Goal: Navigation & Orientation: Find specific page/section

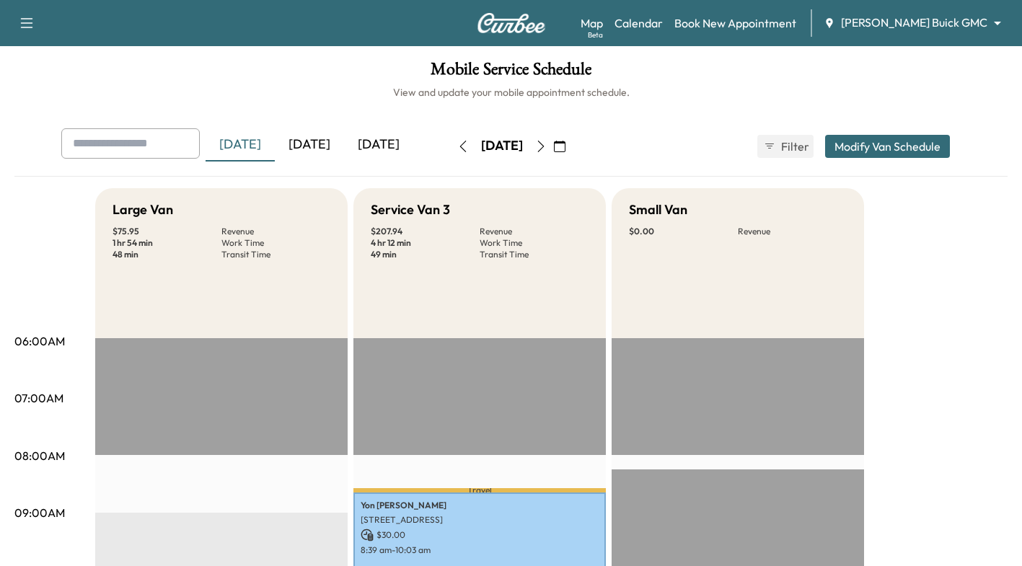
scroll to position [74, 0]
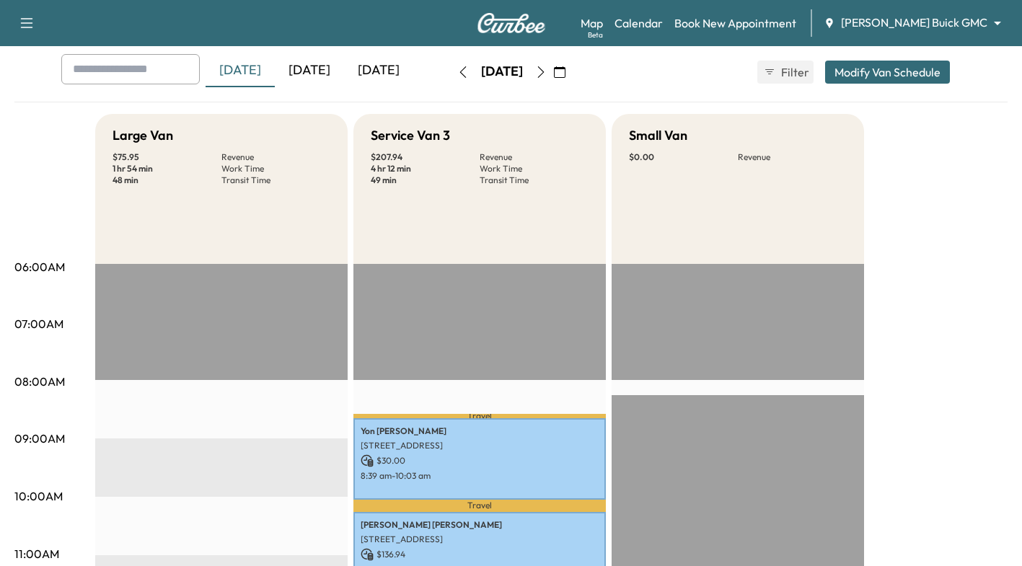
click at [316, 76] on div "[DATE]" at bounding box center [309, 70] width 69 height 33
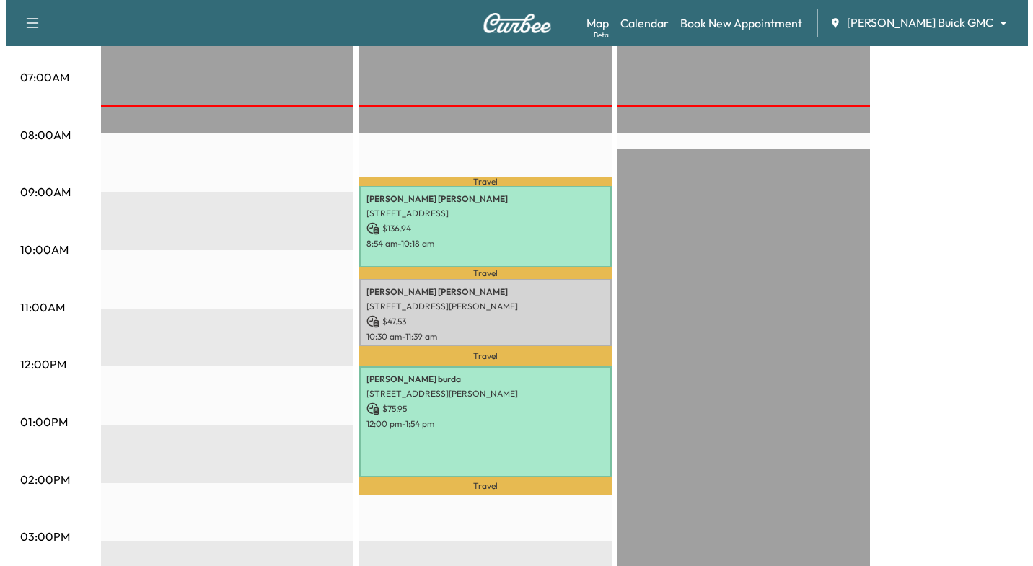
scroll to position [318, 0]
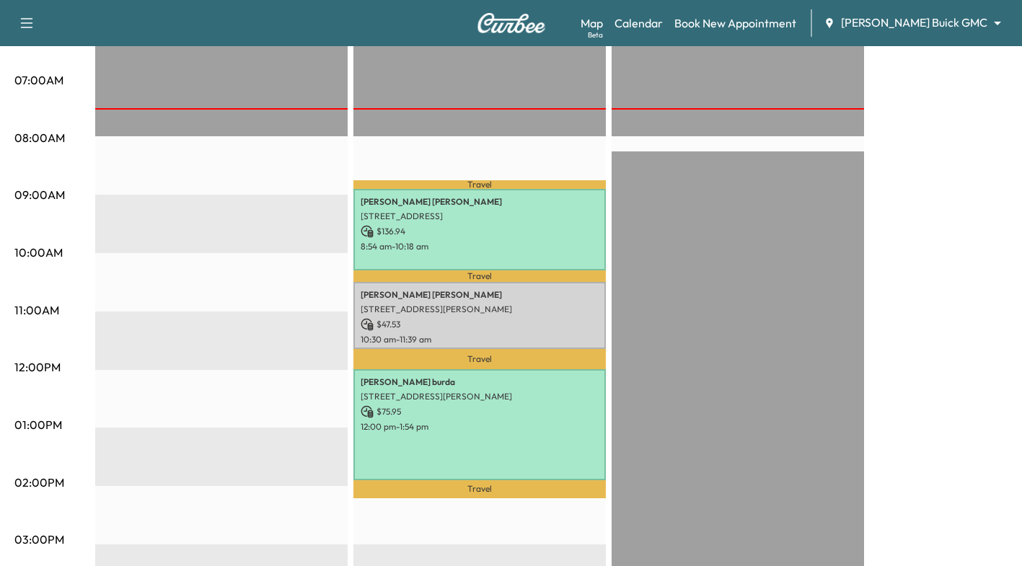
click at [548, 242] on p "8:54 am - 10:18 am" at bounding box center [480, 247] width 238 height 12
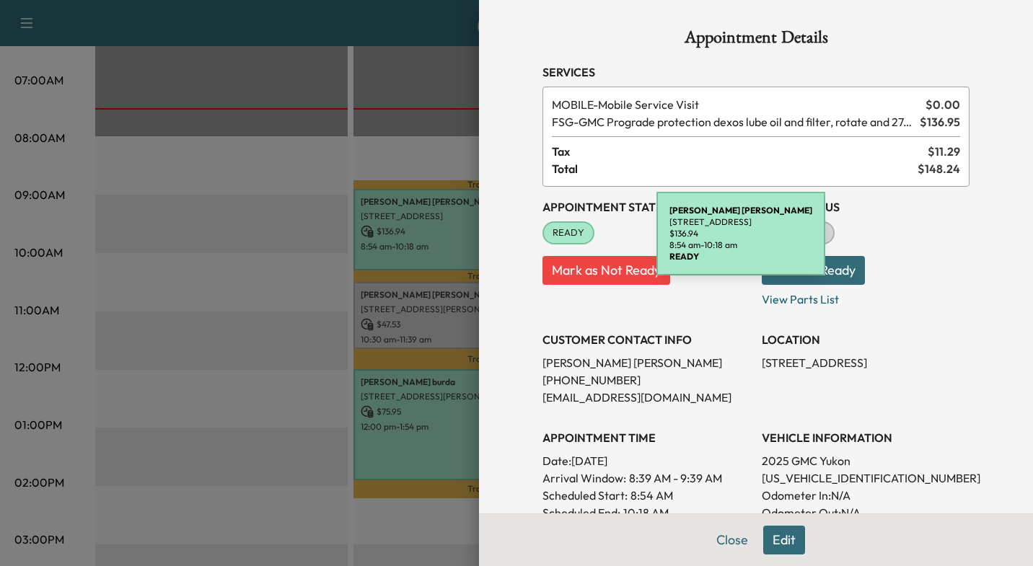
click at [299, 278] on div at bounding box center [516, 283] width 1033 height 566
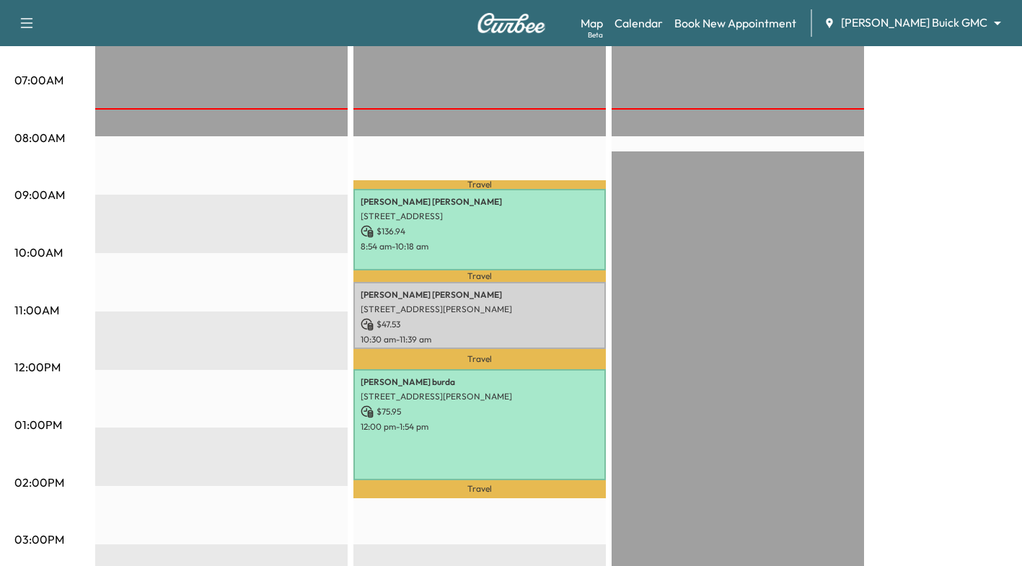
click at [557, 322] on p "$ 47.53" at bounding box center [480, 324] width 238 height 13
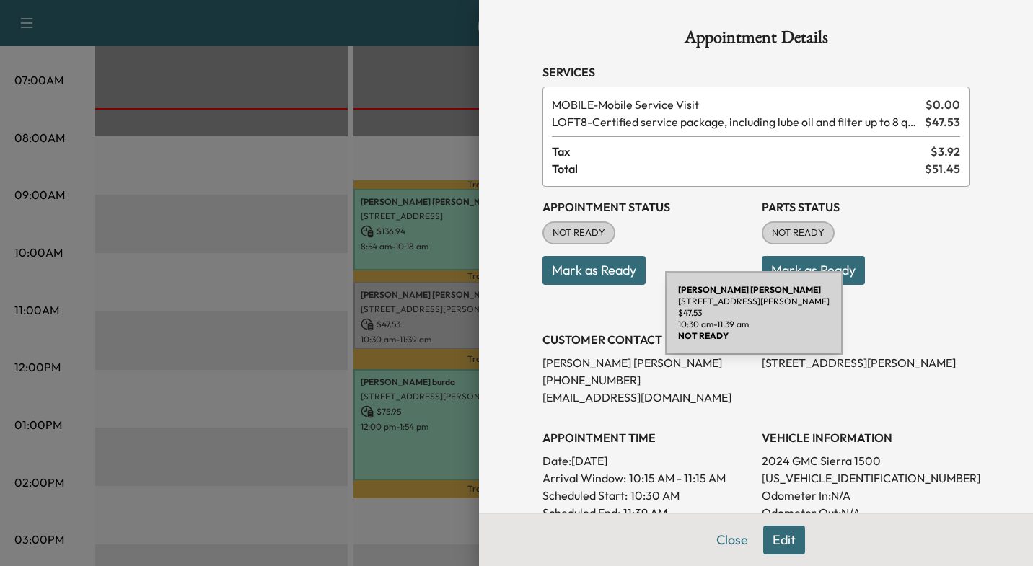
click at [234, 260] on div at bounding box center [516, 283] width 1033 height 566
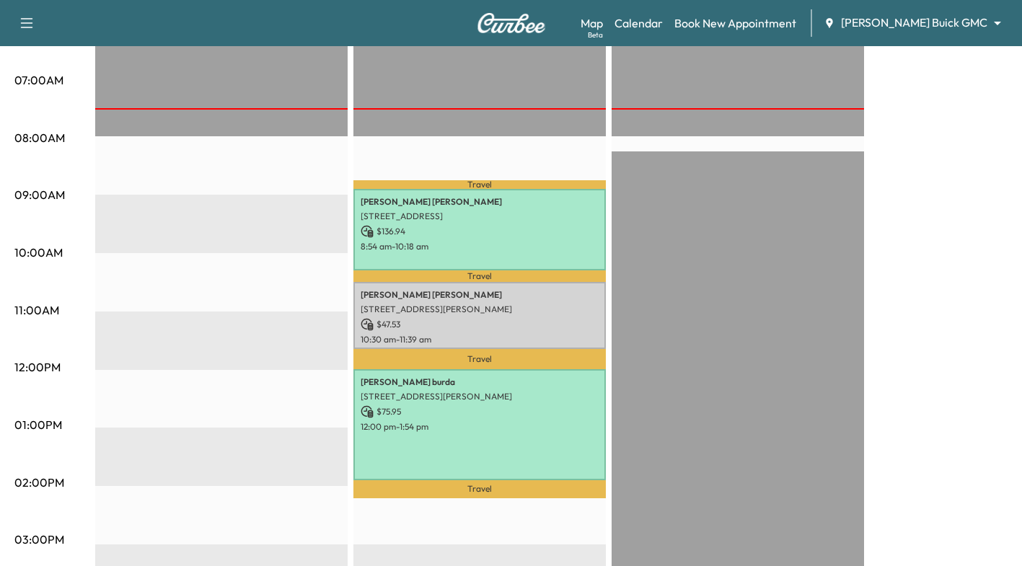
click at [498, 426] on p "12:00 pm - 1:54 pm" at bounding box center [480, 427] width 238 height 12
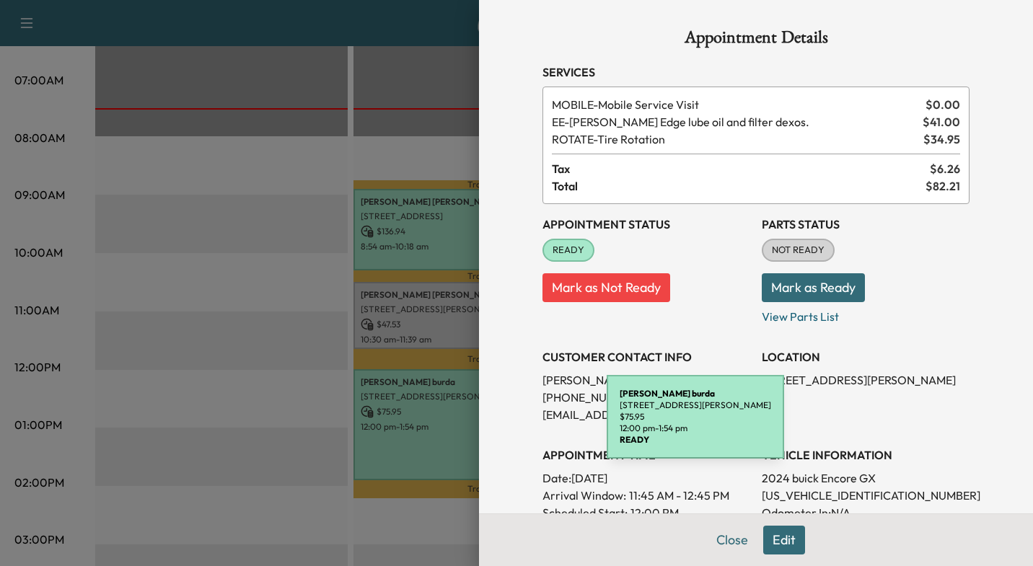
click at [266, 318] on div at bounding box center [516, 283] width 1033 height 566
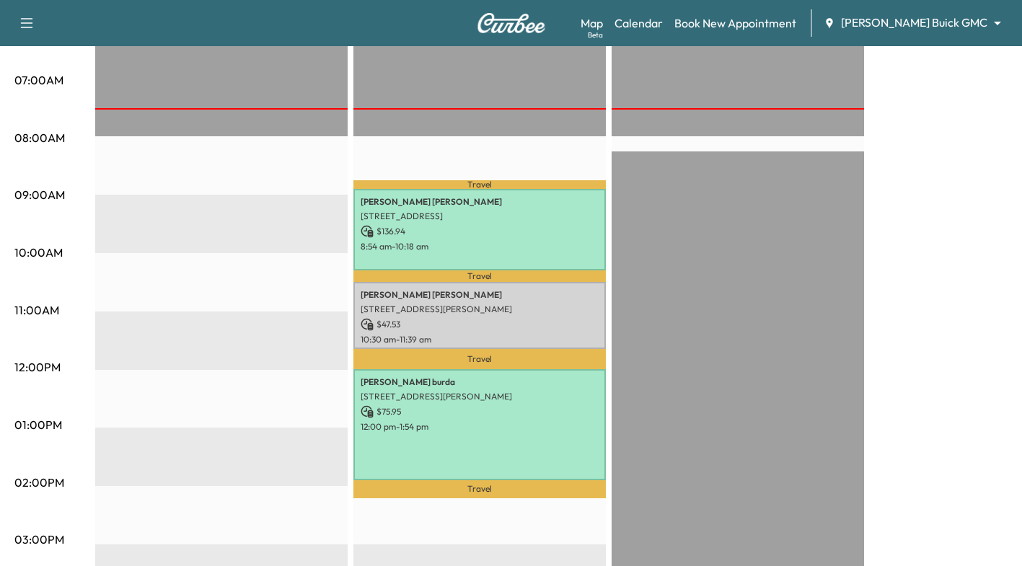
click at [534, 415] on div "[PERSON_NAME] [STREET_ADDRESS][PERSON_NAME] $ 75.95 12:00 pm - 1:54 pm" at bounding box center [479, 424] width 252 height 110
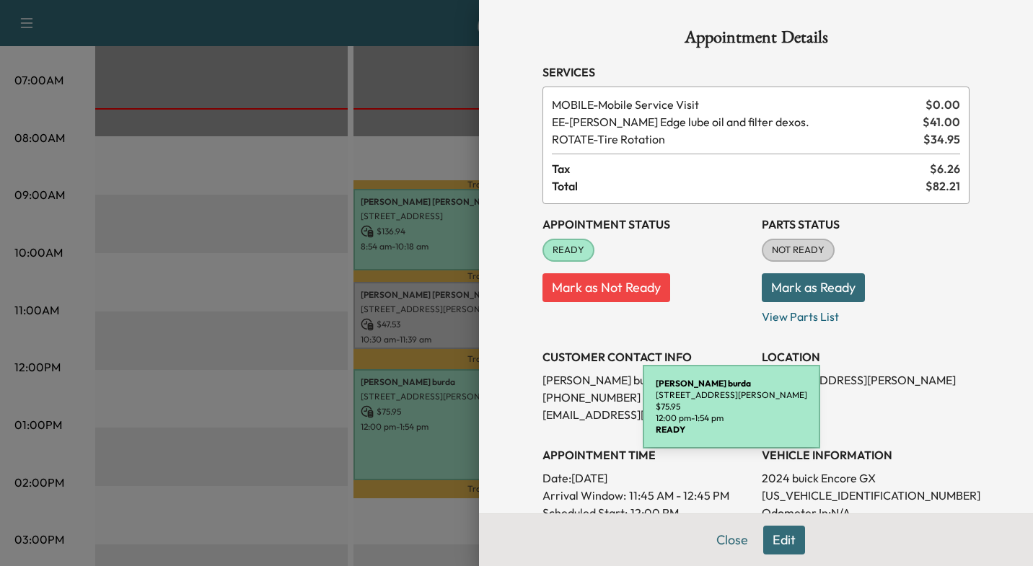
click at [920, 322] on p "View Parts List" at bounding box center [866, 313] width 208 height 23
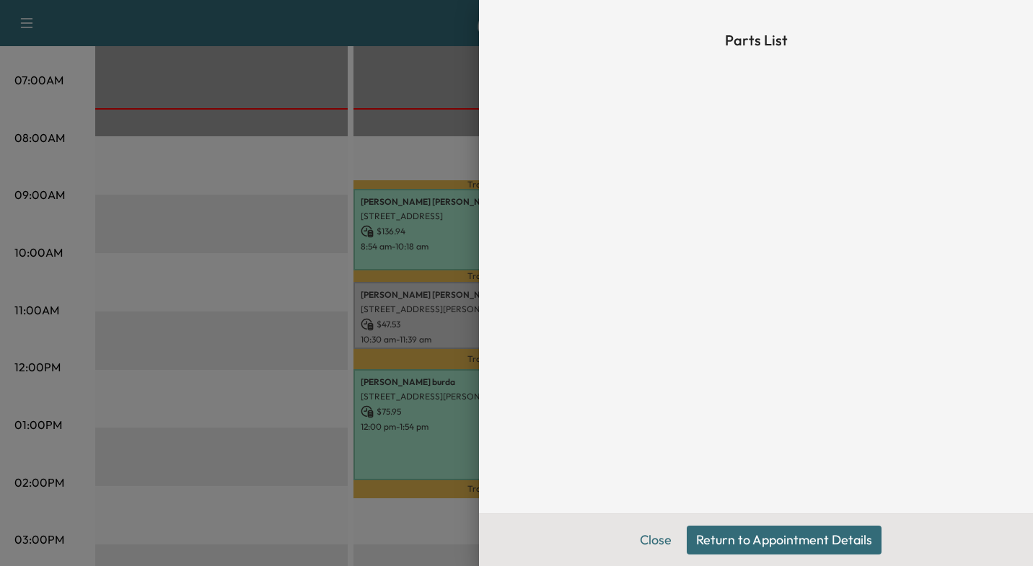
click at [269, 366] on div at bounding box center [516, 283] width 1033 height 566
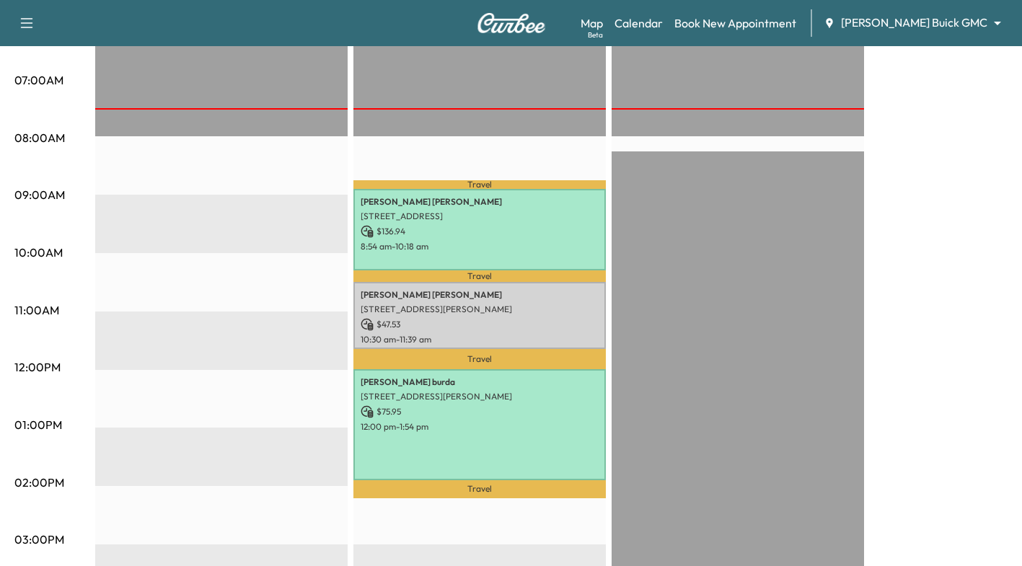
click at [491, 421] on p "12:00 pm - 1:54 pm" at bounding box center [480, 427] width 238 height 12
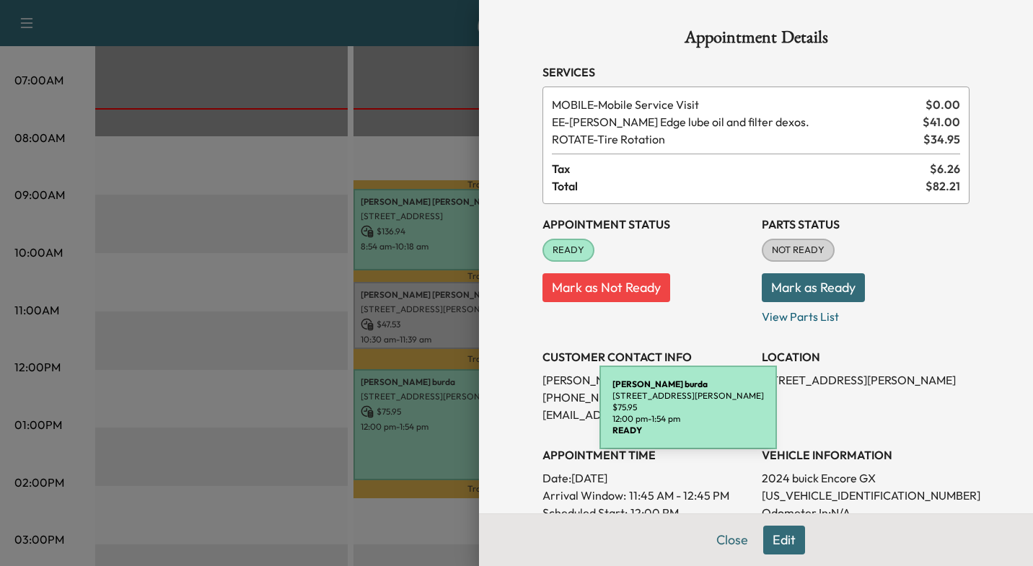
click at [764, 434] on p "READY" at bounding box center [687, 431] width 151 height 12
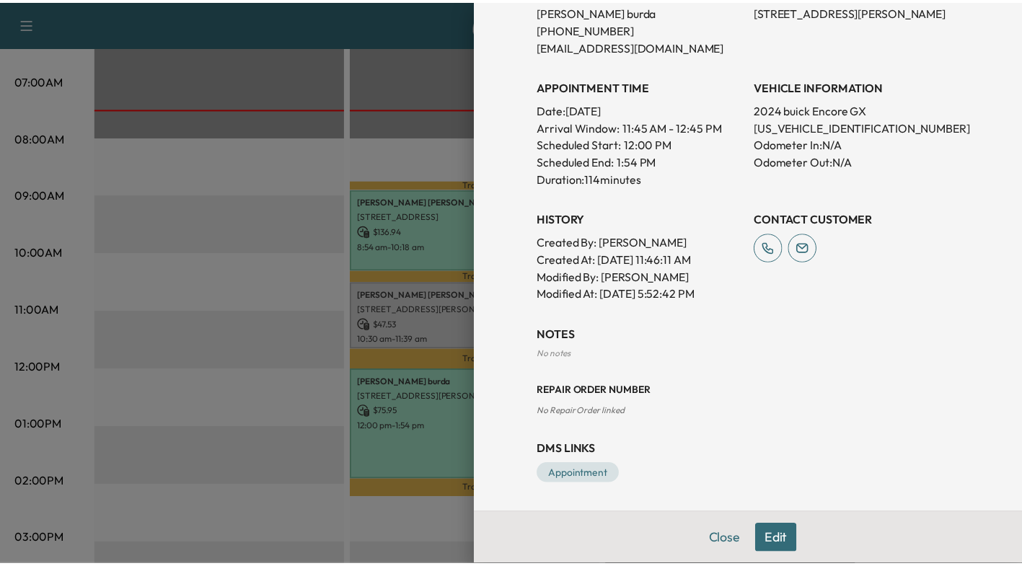
scroll to position [0, 0]
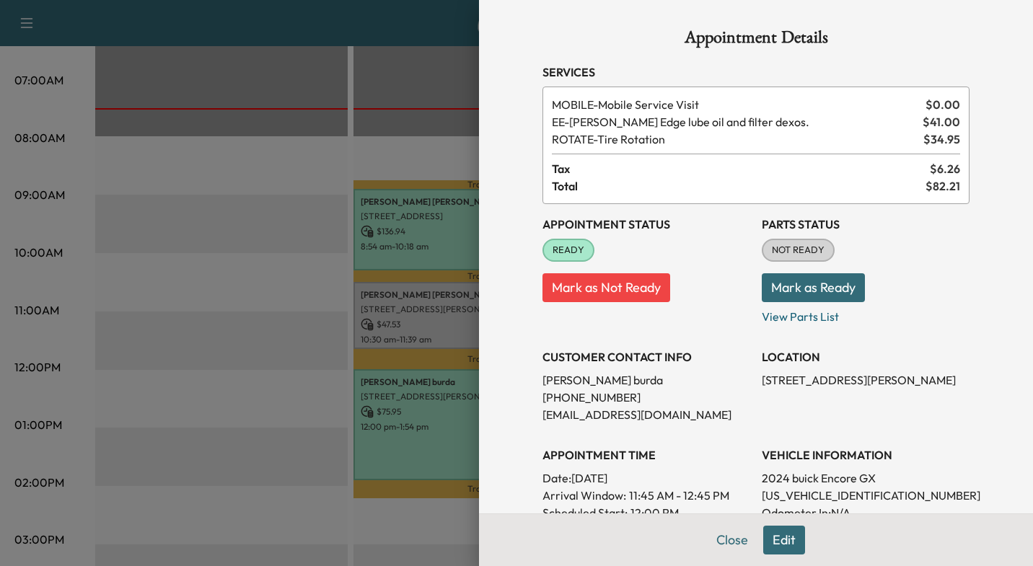
drag, startPoint x: 260, startPoint y: 227, endPoint x: 435, endPoint y: 290, distance: 186.2
click at [435, 290] on div at bounding box center [516, 283] width 1033 height 566
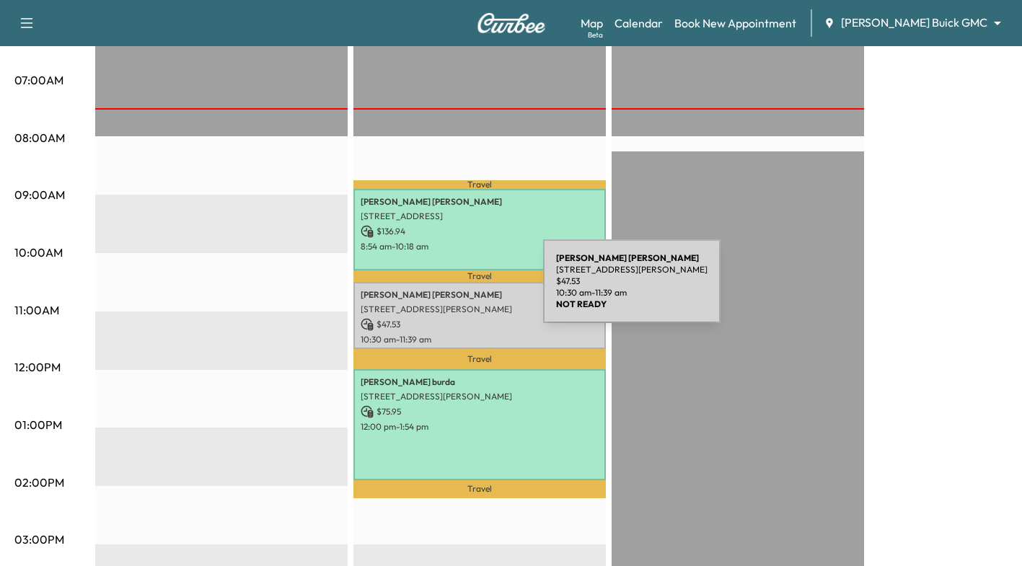
click at [435, 290] on p "[PERSON_NAME]" at bounding box center [480, 295] width 238 height 12
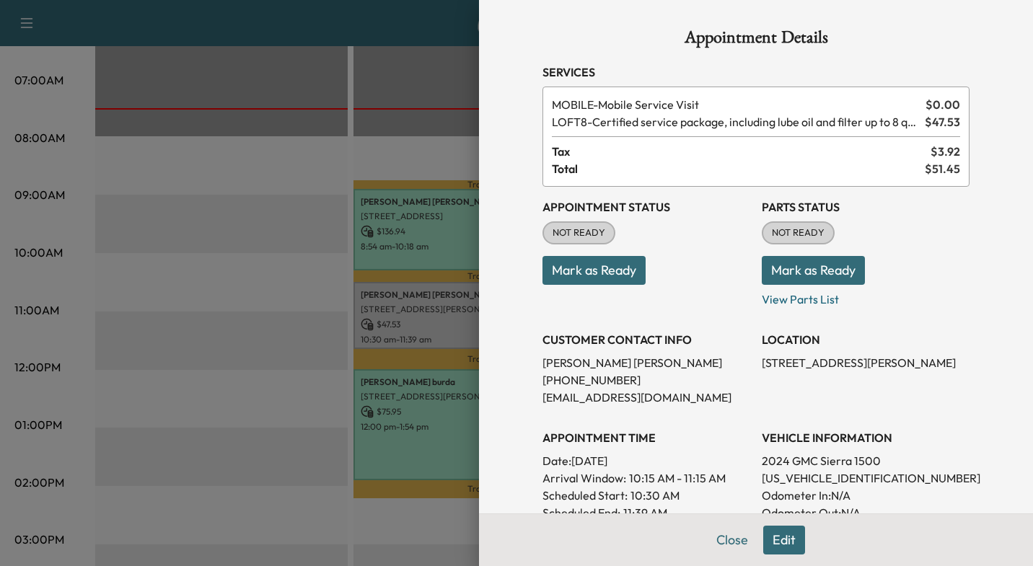
click at [221, 250] on div at bounding box center [516, 283] width 1033 height 566
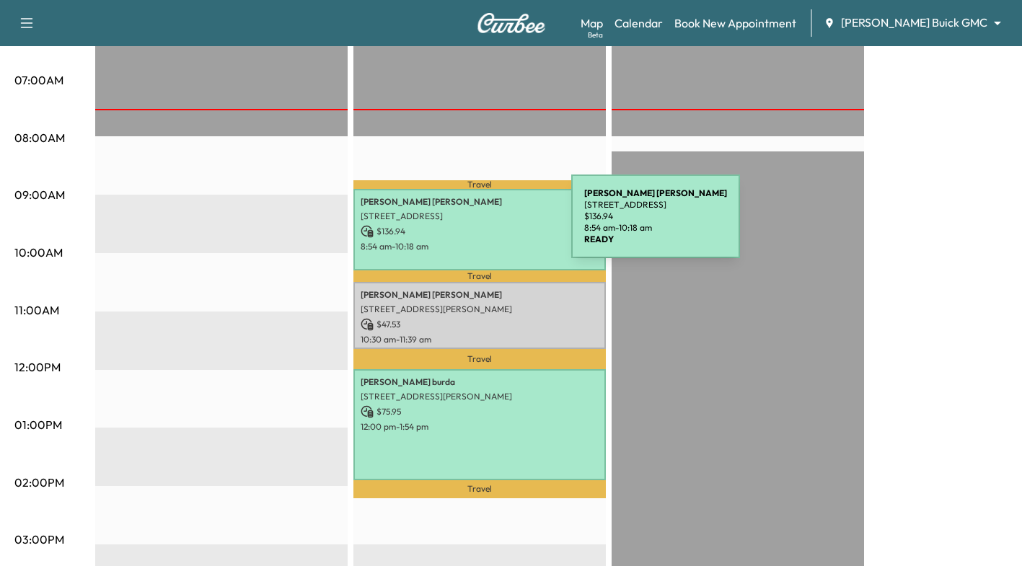
click at [463, 225] on p "$ 136.94" at bounding box center [480, 231] width 238 height 13
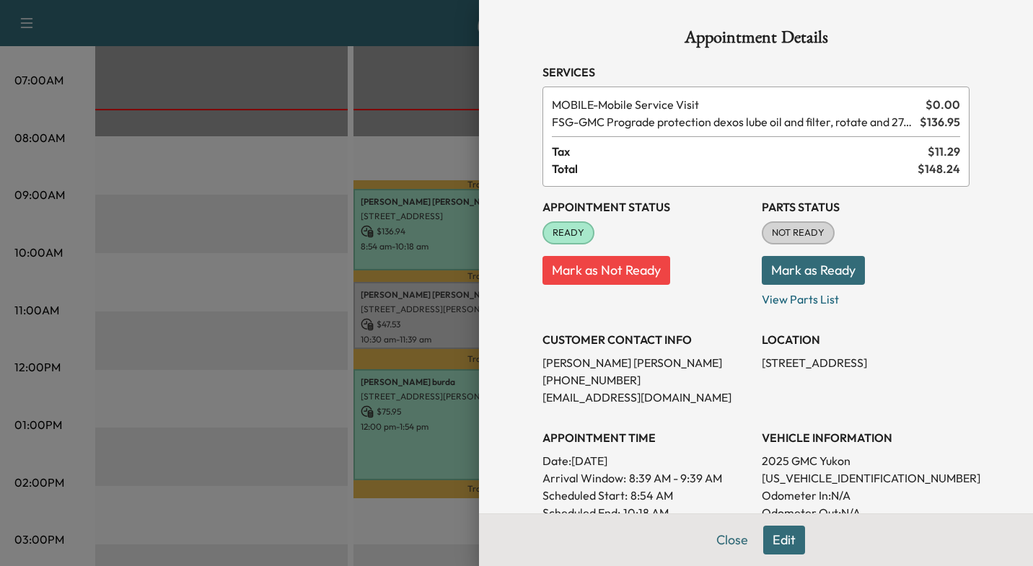
click at [281, 245] on div at bounding box center [516, 283] width 1033 height 566
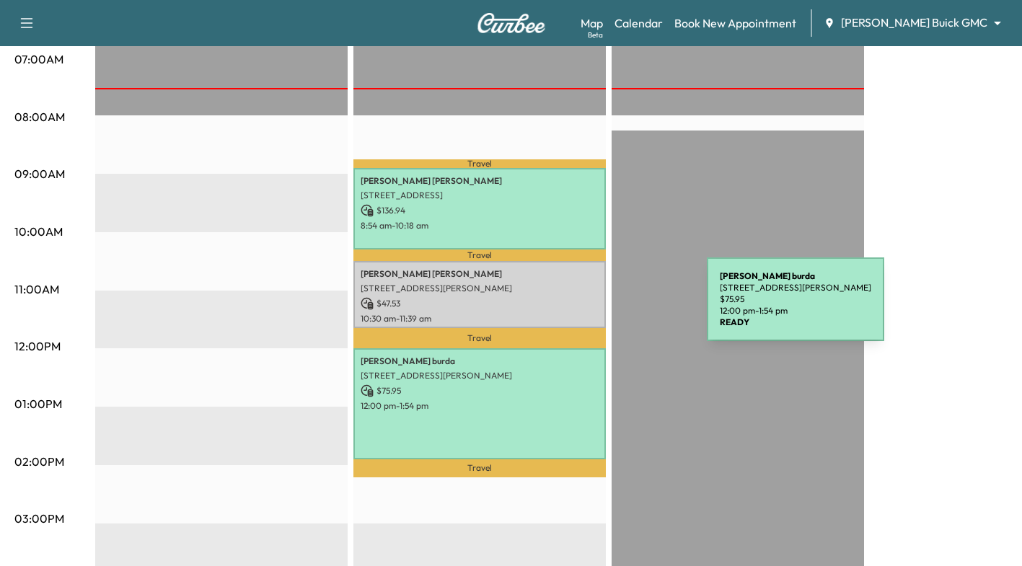
scroll to position [316, 0]
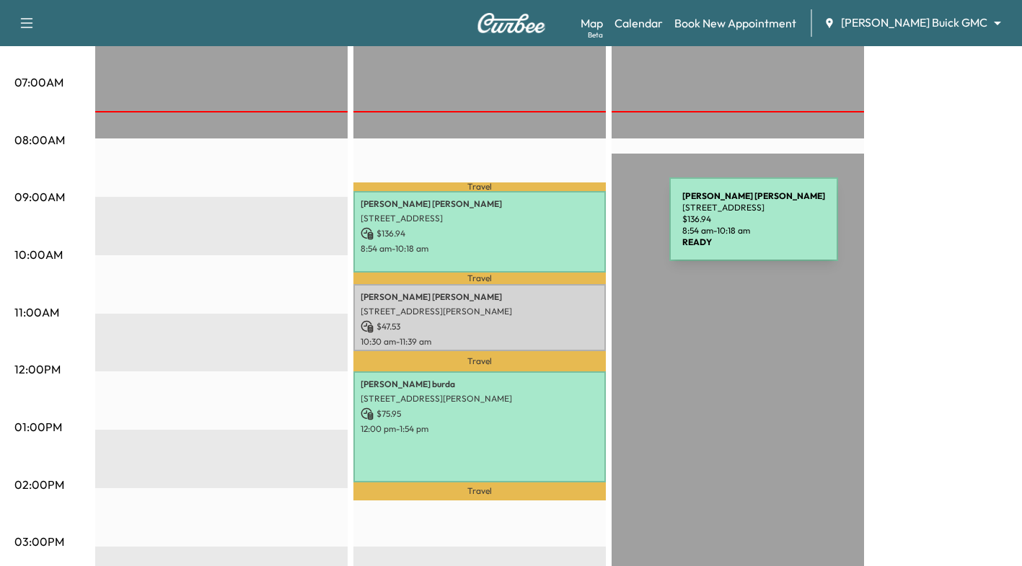
click at [561, 228] on p "$ 136.94" at bounding box center [480, 233] width 238 height 13
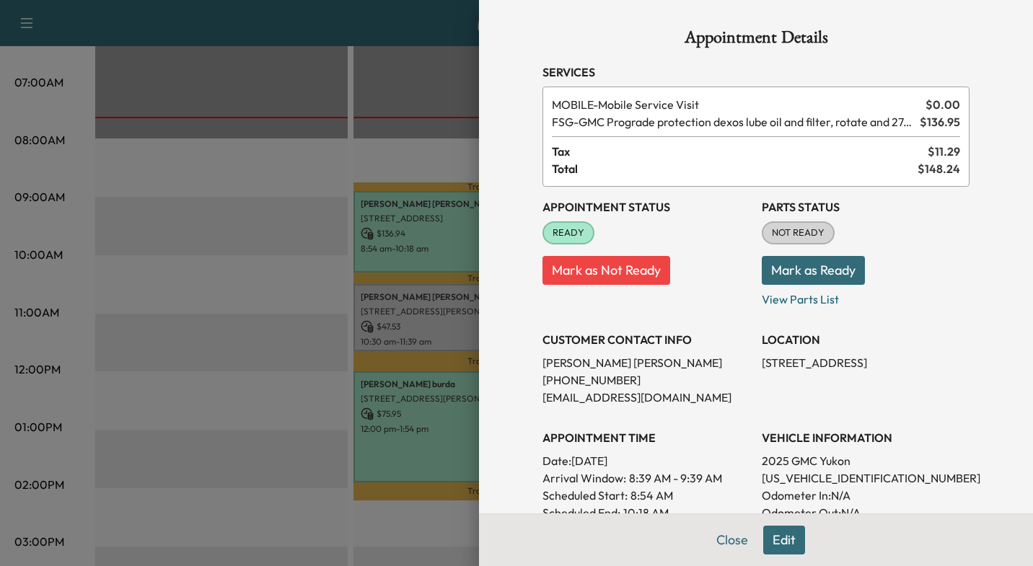
click at [432, 141] on div at bounding box center [516, 283] width 1033 height 566
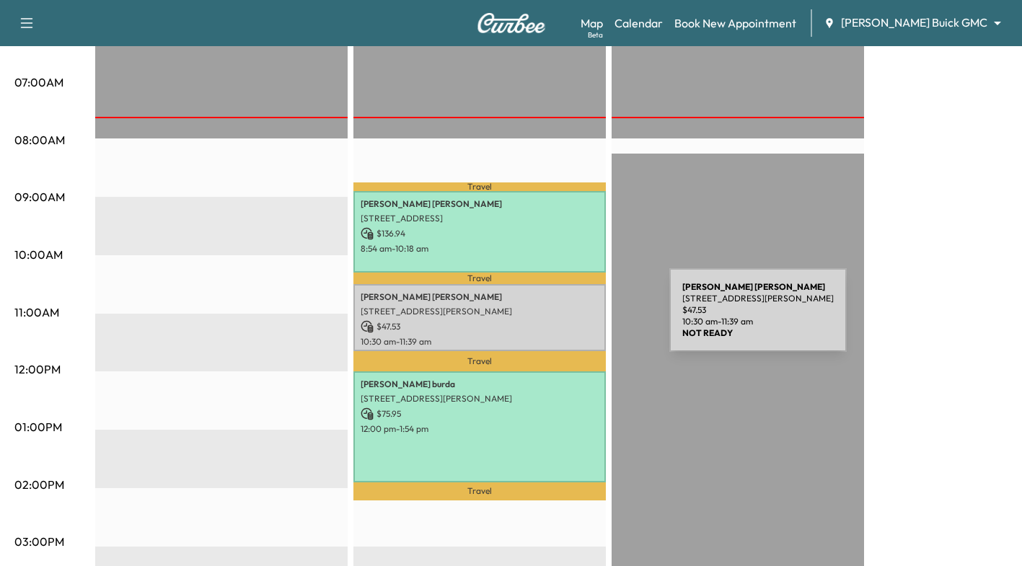
click at [561, 320] on p "$ 47.53" at bounding box center [480, 326] width 238 height 13
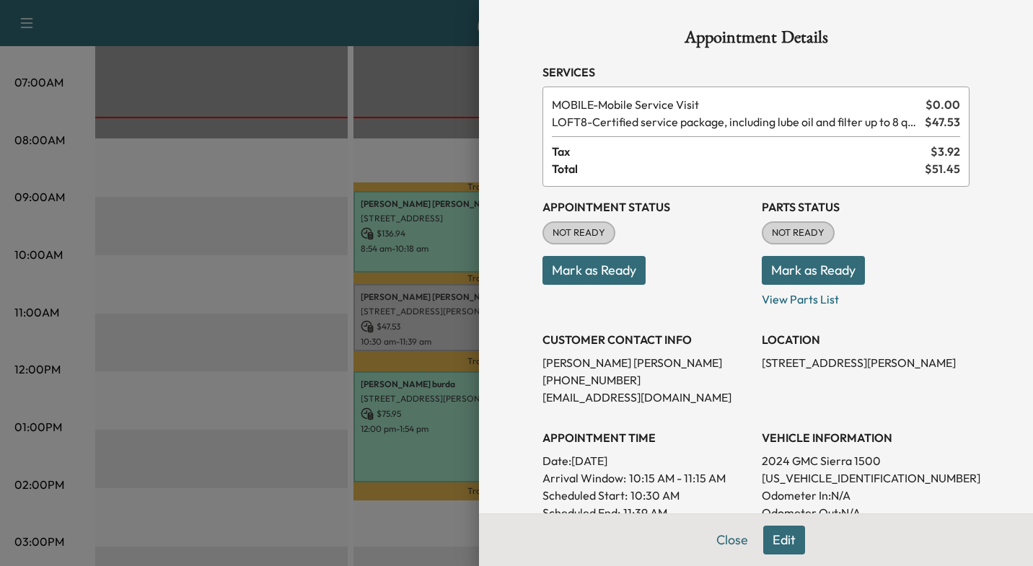
click at [318, 454] on div at bounding box center [516, 283] width 1033 height 566
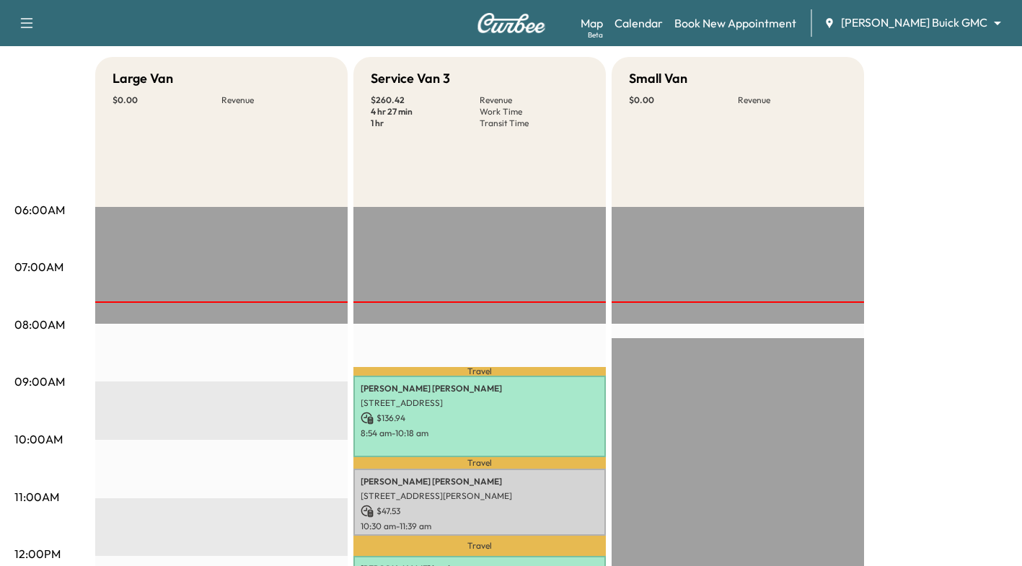
scroll to position [0, 0]
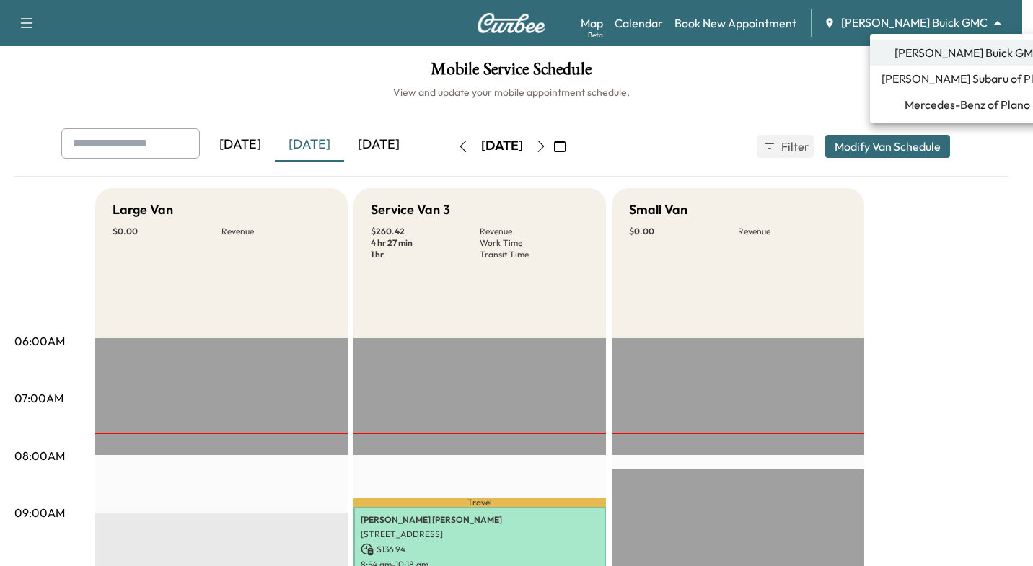
click at [974, 18] on body "Support Log Out Map Beta Calendar Book New Appointment [PERSON_NAME] Buick GMC …" at bounding box center [516, 283] width 1033 height 566
click at [925, 83] on span "[PERSON_NAME] Subaru of Plano" at bounding box center [967, 78] width 172 height 17
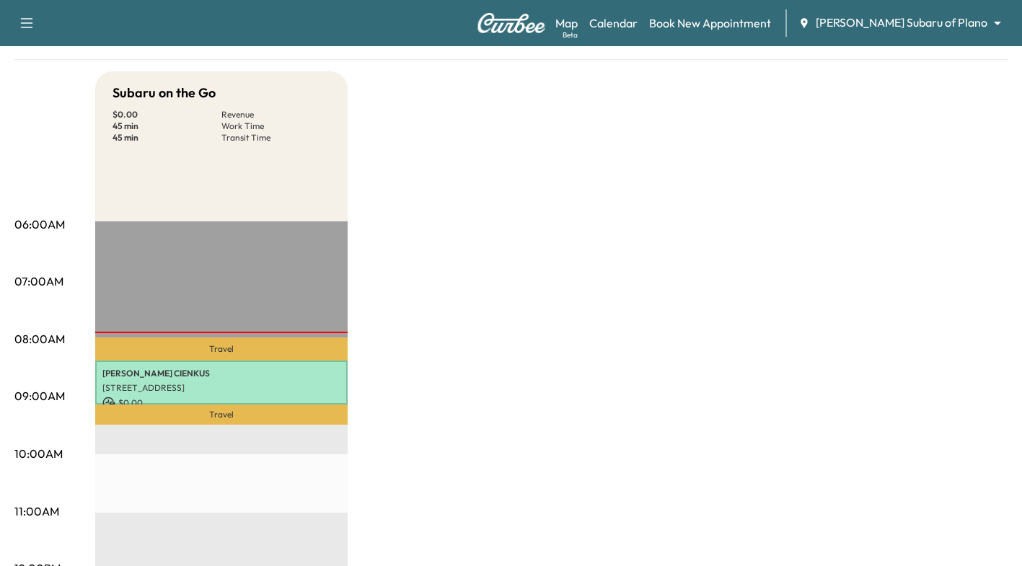
scroll to position [110, 0]
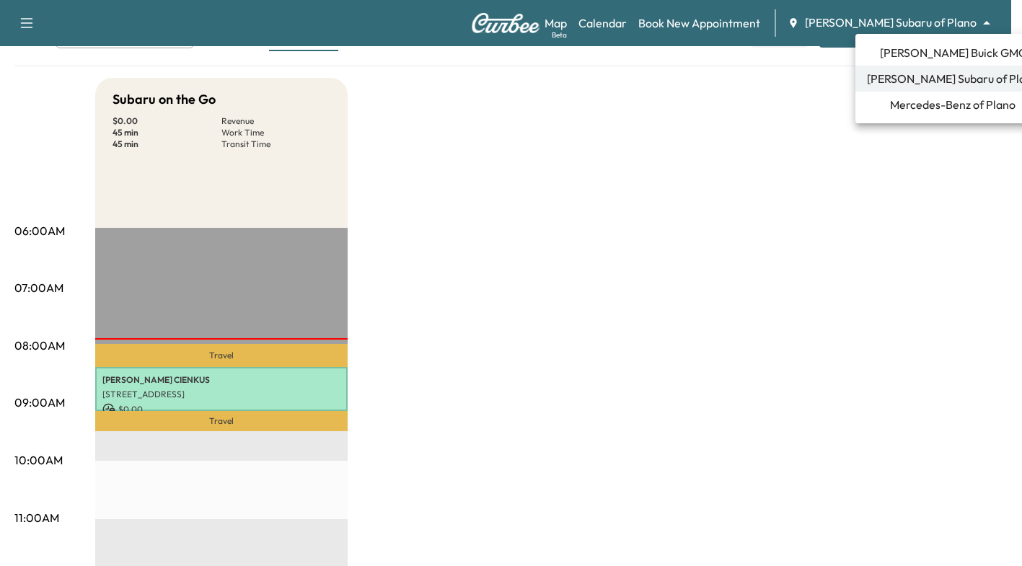
click at [947, 23] on body "Support Log Out Map Beta Calendar Book New Appointment [PERSON_NAME] Subaru of …" at bounding box center [511, 173] width 1022 height 566
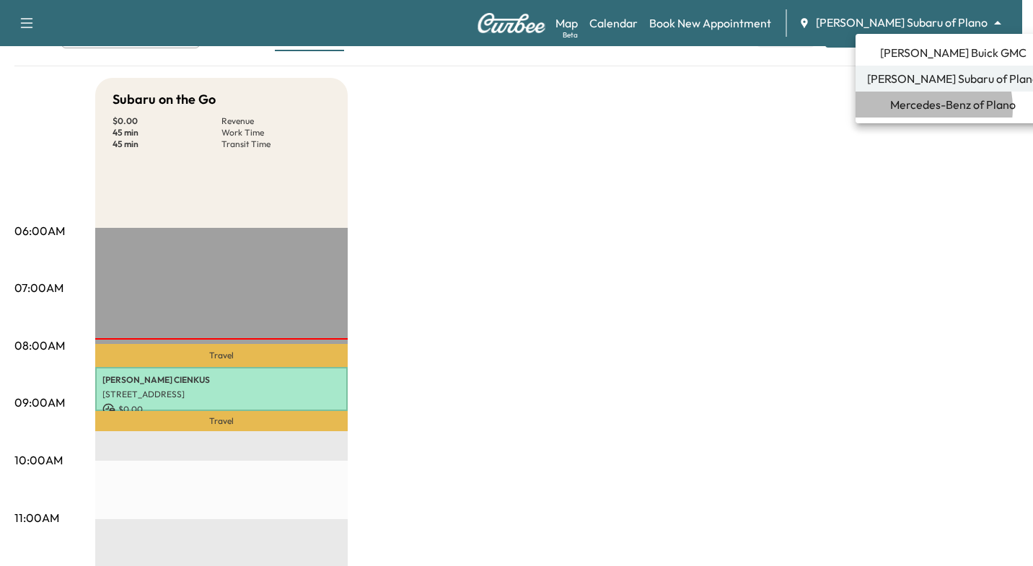
click at [915, 108] on span "Mercedes-Benz of Plano" at bounding box center [952, 104] width 125 height 17
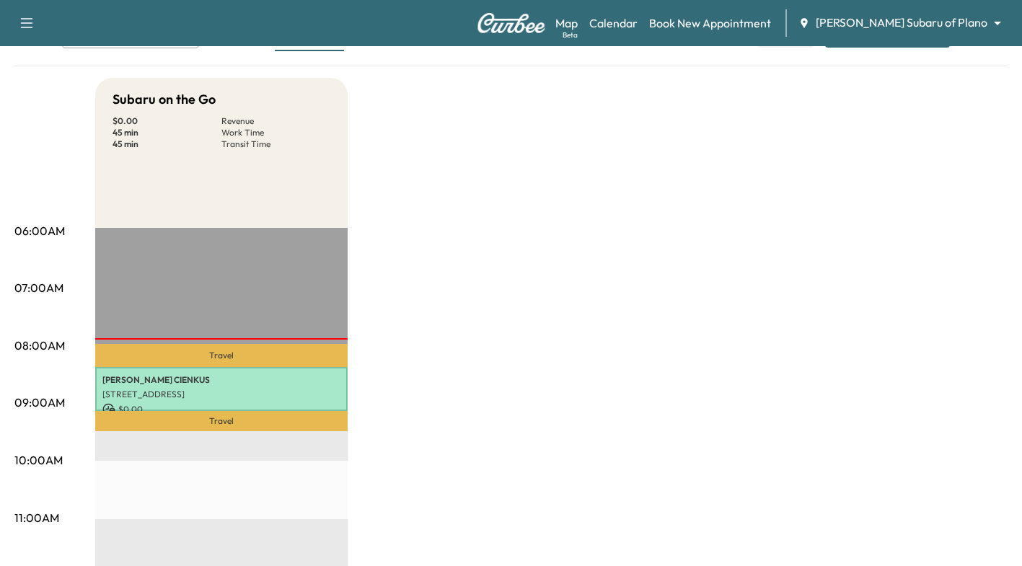
scroll to position [0, 0]
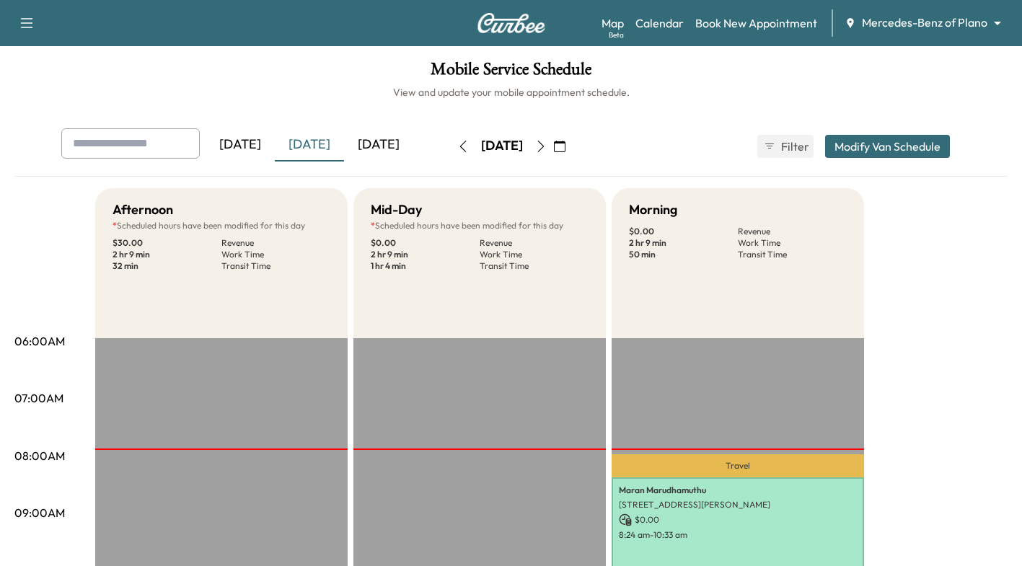
click at [969, 17] on body "Support Log Out Map Beta Calendar Book New Appointment Mercedes-Benz of Plano *…" at bounding box center [511, 283] width 1022 height 566
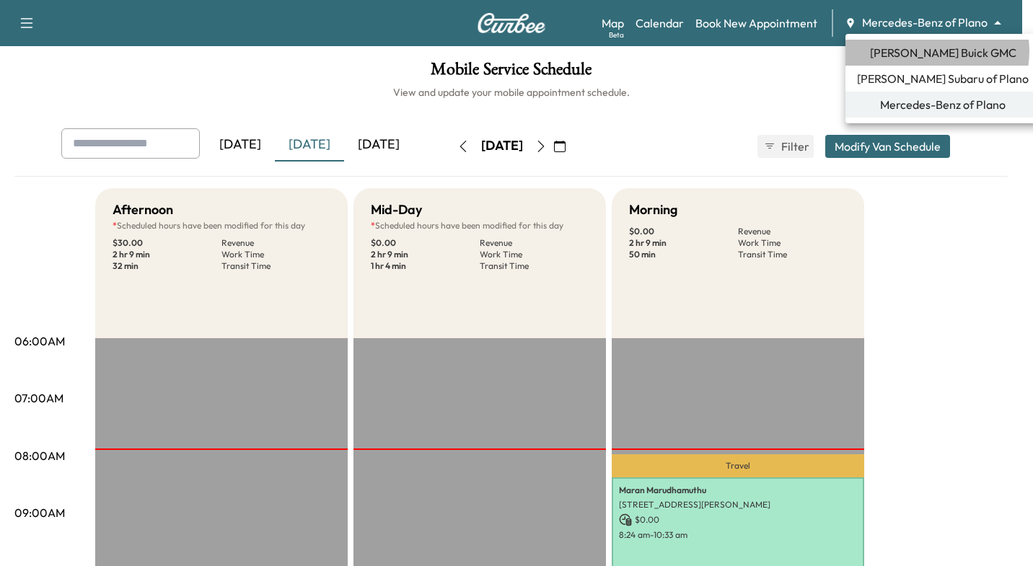
click at [936, 51] on span "[PERSON_NAME] Buick GMC" at bounding box center [943, 52] width 146 height 17
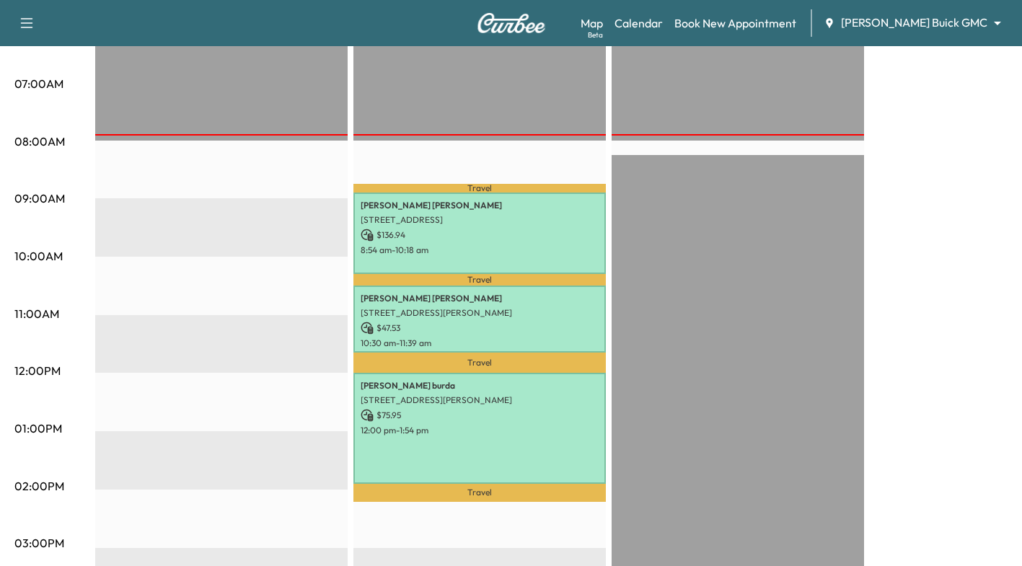
scroll to position [315, 0]
